Goal: Task Accomplishment & Management: Manage account settings

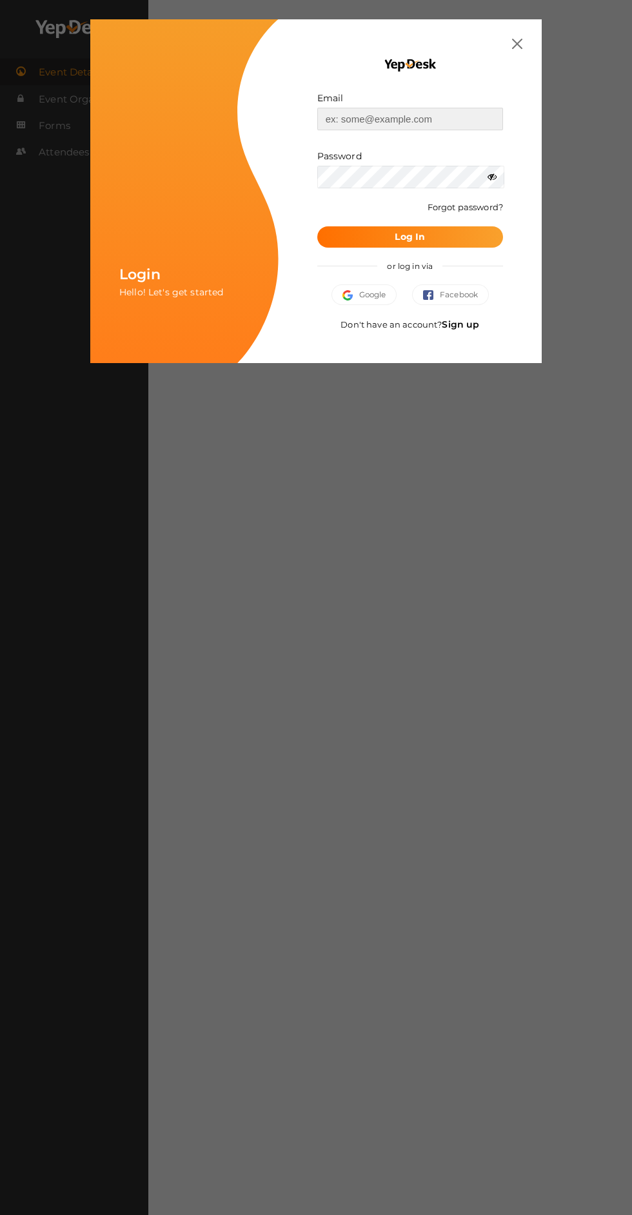
click at [317, 114] on input "text" at bounding box center [410, 119] width 186 height 23
type input "[EMAIL_ADDRESS][PERSON_NAME][DOMAIN_NAME]"
click at [317, 226] on button "Log In" at bounding box center [410, 236] width 186 height 21
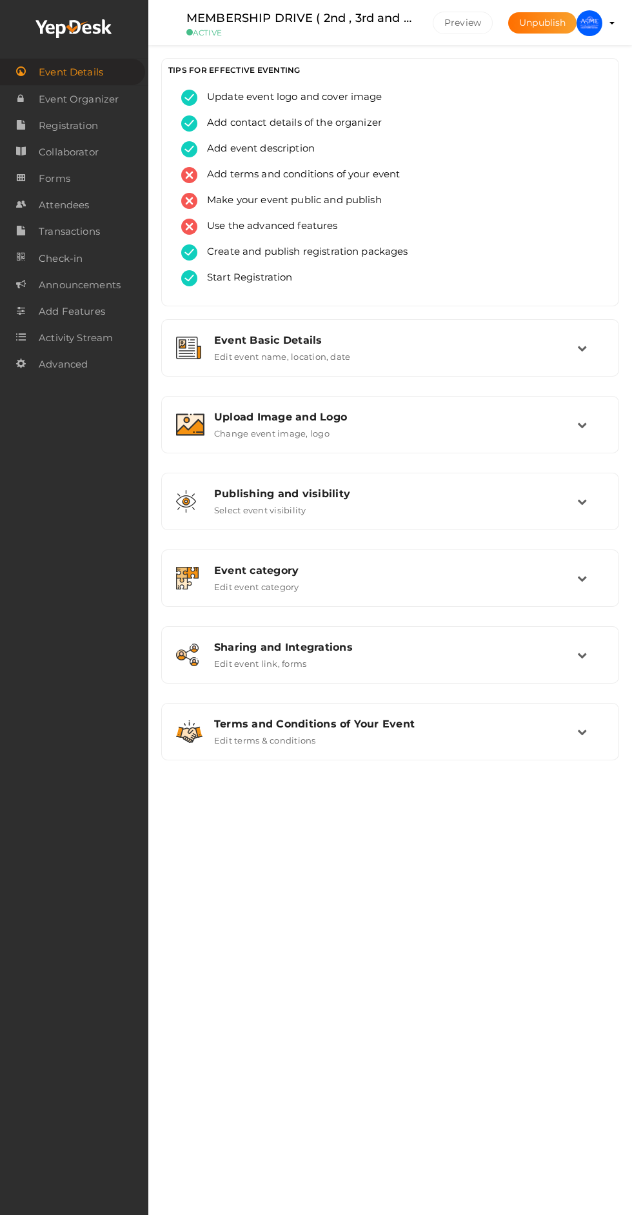
click at [598, 418] on td at bounding box center [590, 425] width 27 height 28
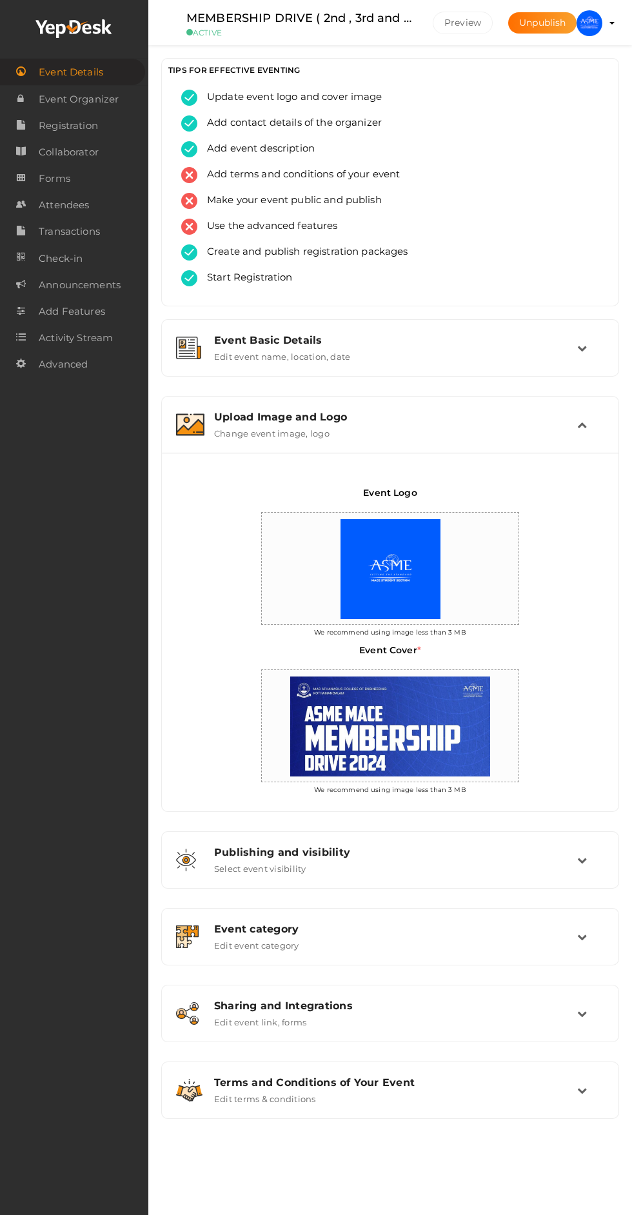
click at [593, 403] on div "Upload Image and Logo Change event image, logo" at bounding box center [390, 424] width 444 height 43
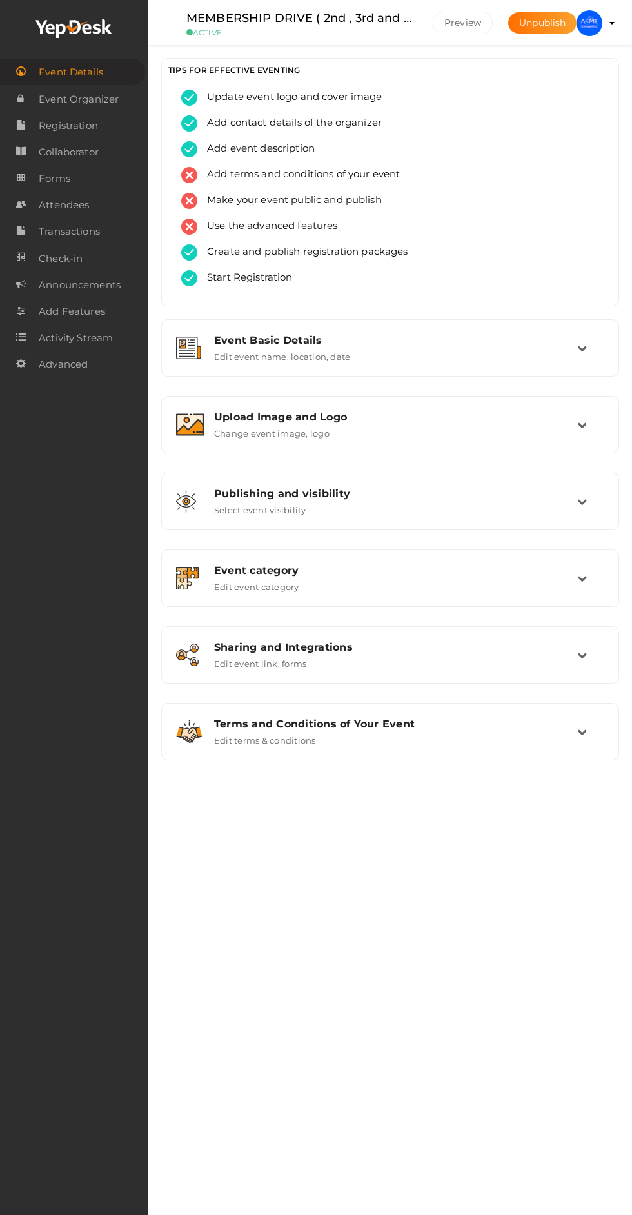
click at [602, 23] on profile-pic at bounding box center [589, 23] width 26 height 12
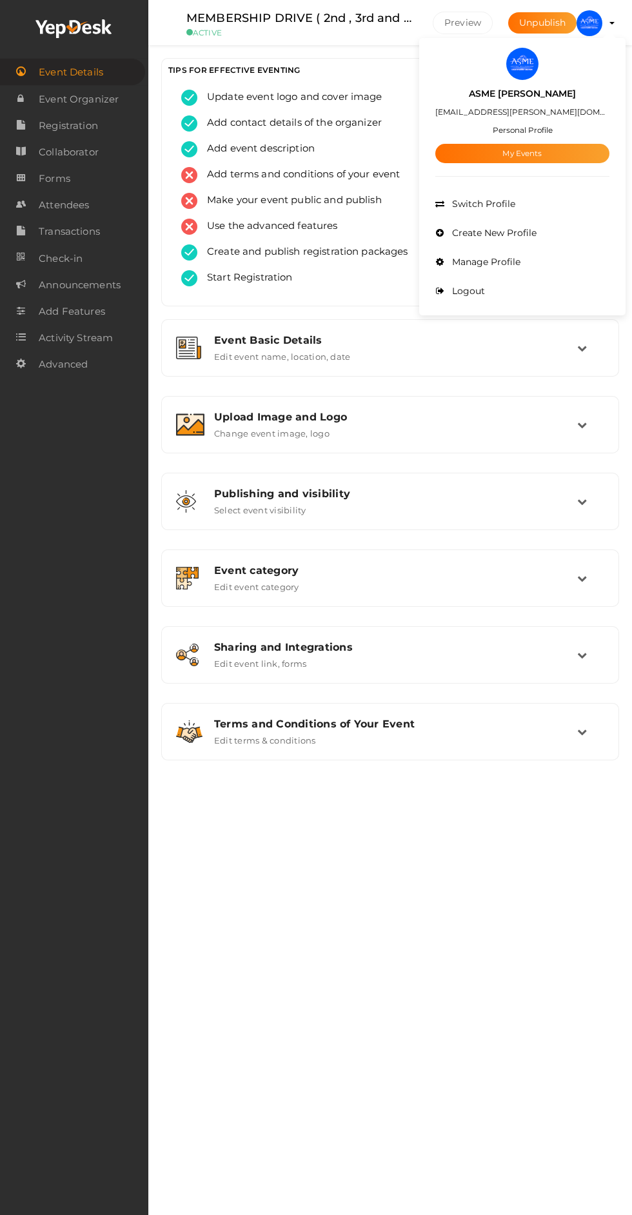
click at [609, 150] on div "ASME MACE asme@mace.ac.in Personal Profile My Events" at bounding box center [522, 121] width 174 height 83
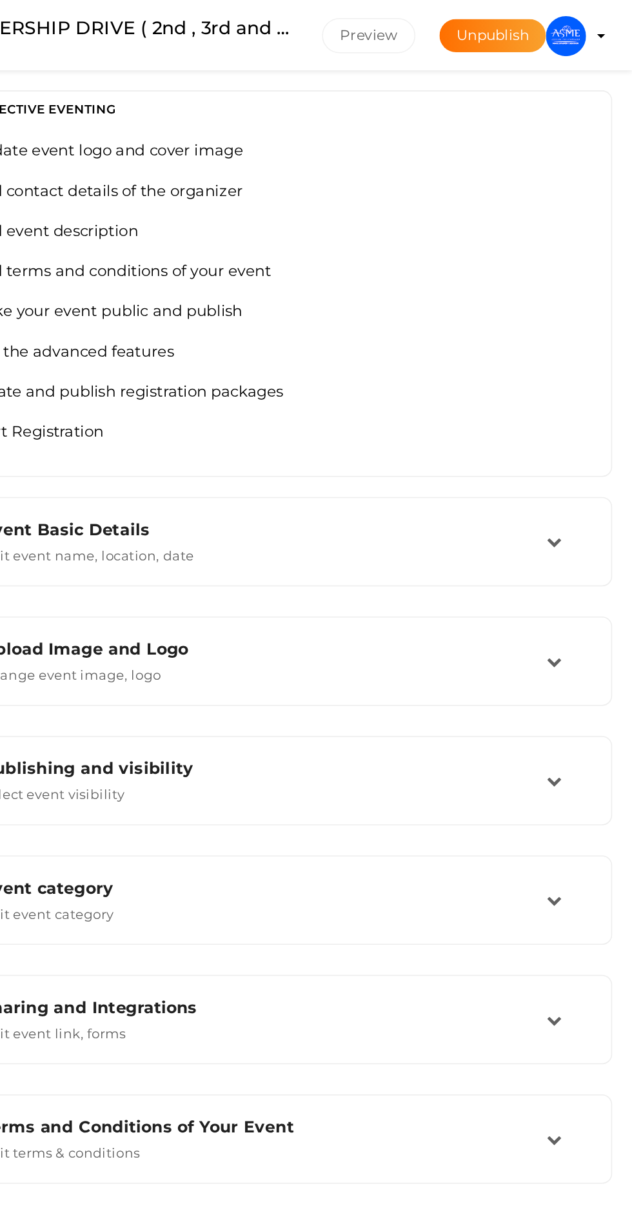
click at [593, 19] on img at bounding box center [589, 23] width 26 height 26
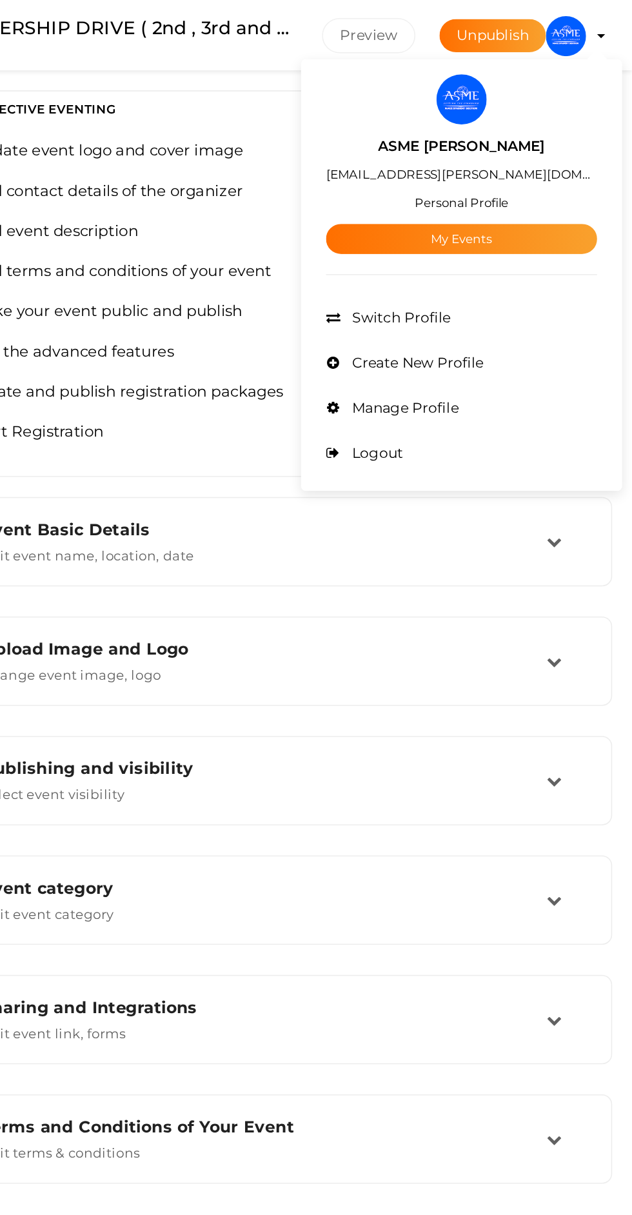
click at [560, 147] on link "My Events" at bounding box center [522, 153] width 174 height 19
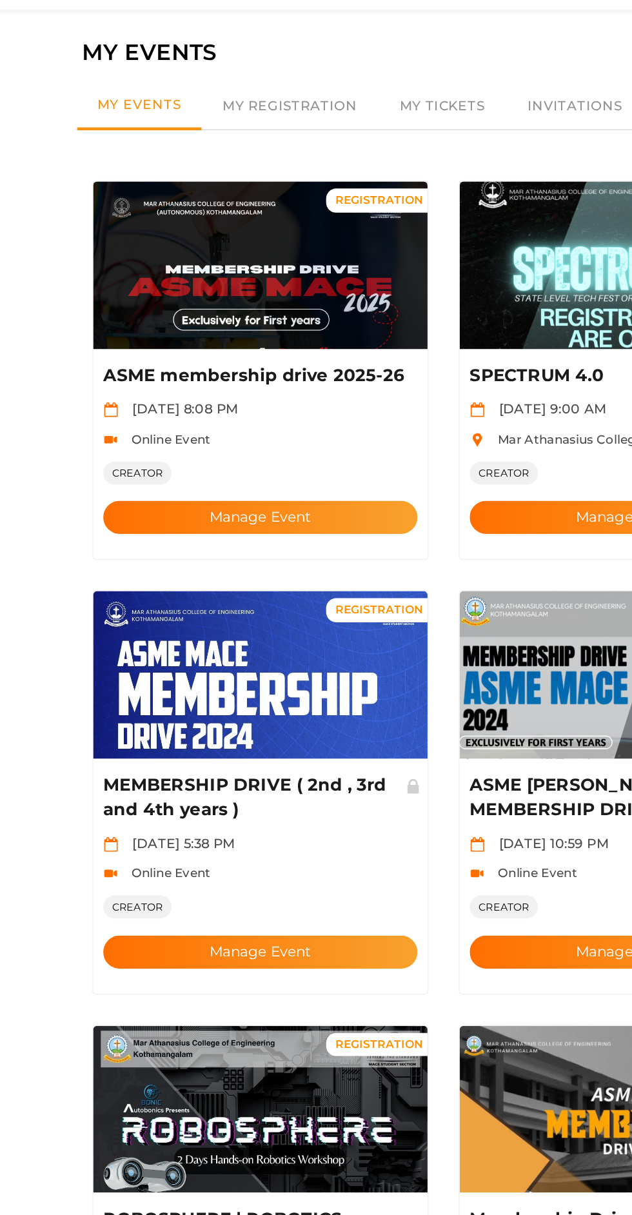
click at [247, 363] on button "Manage Event" at bounding box center [198, 373] width 202 height 21
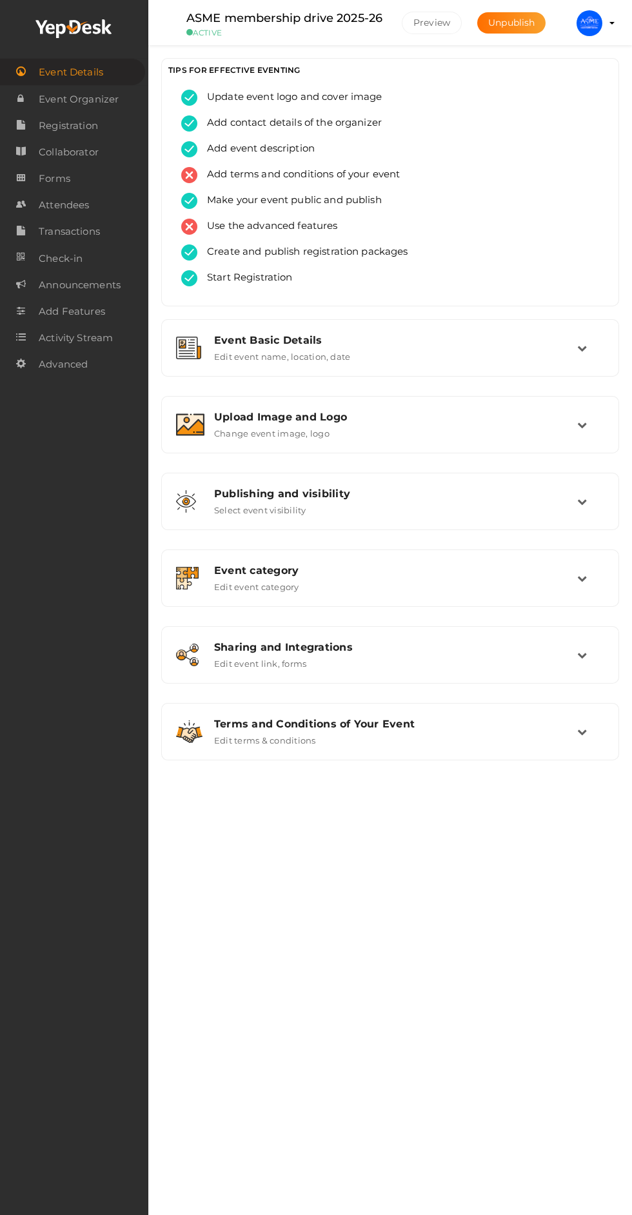
click at [569, 413] on div "Upload Image and Logo" at bounding box center [395, 417] width 363 height 12
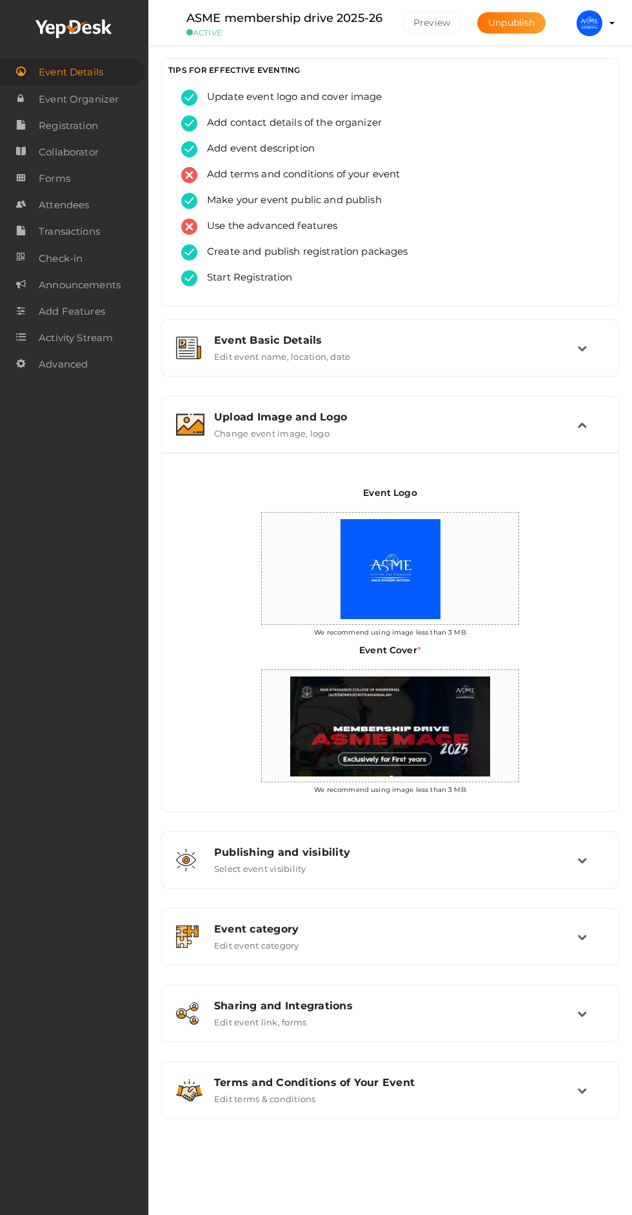
click at [571, 425] on div "Upload Image and Logo Change event image, logo" at bounding box center [390, 425] width 373 height 28
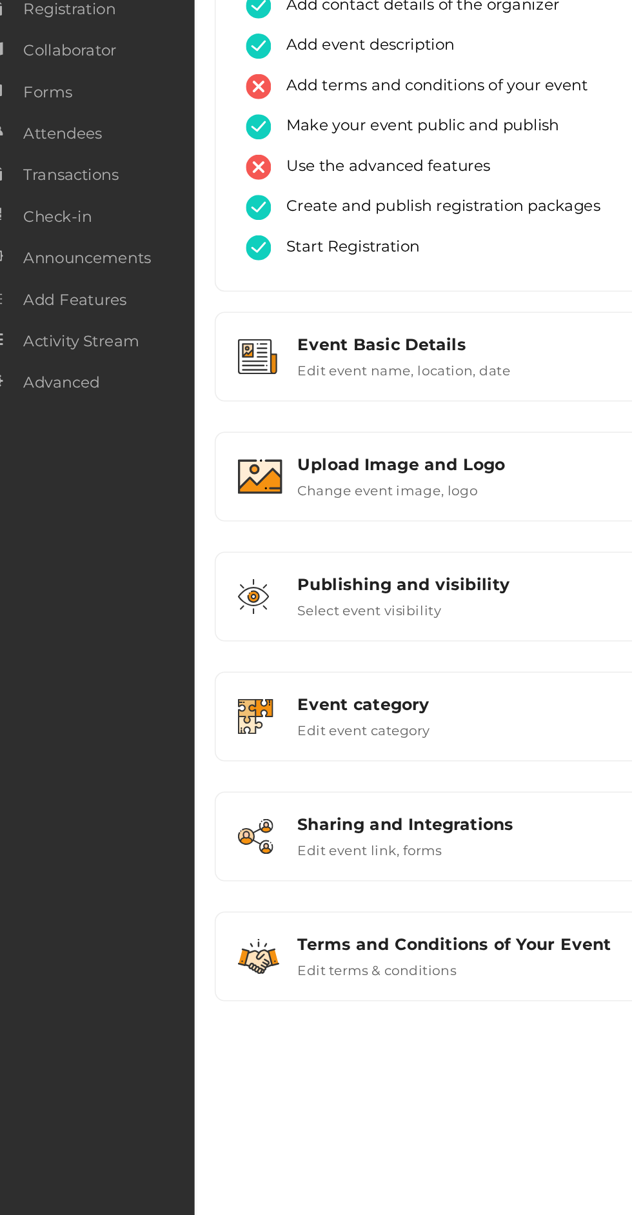
scroll to position [3, 0]
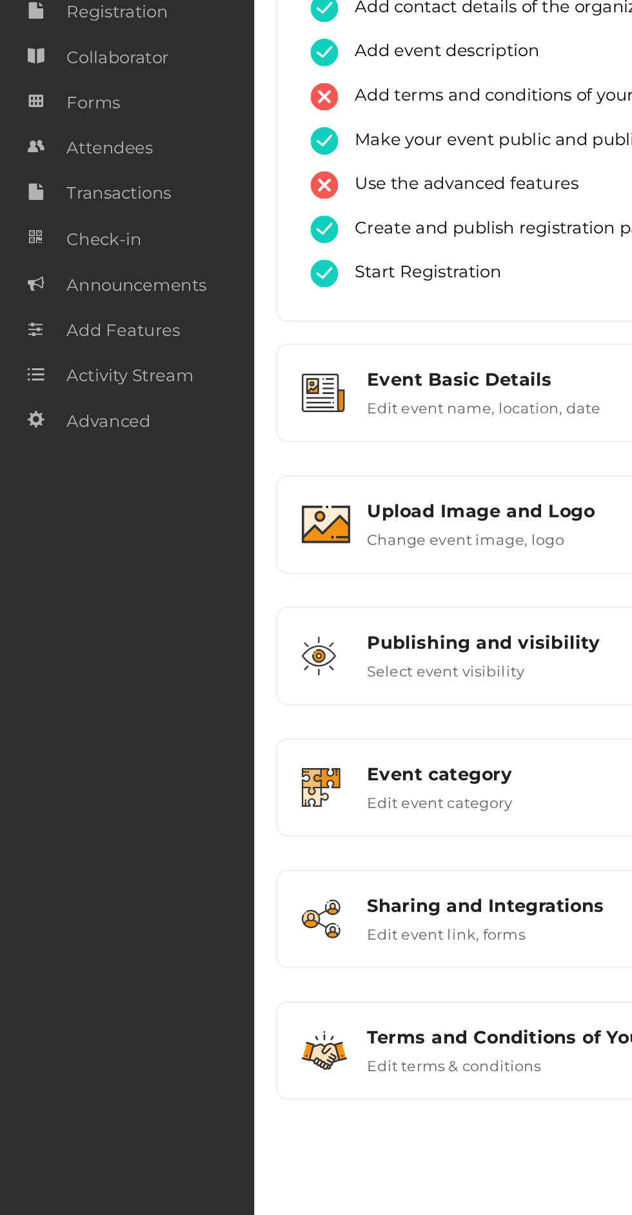
click at [72, 206] on span "Attendees" at bounding box center [64, 205] width 50 height 26
